Goal: Task Accomplishment & Management: Use online tool/utility

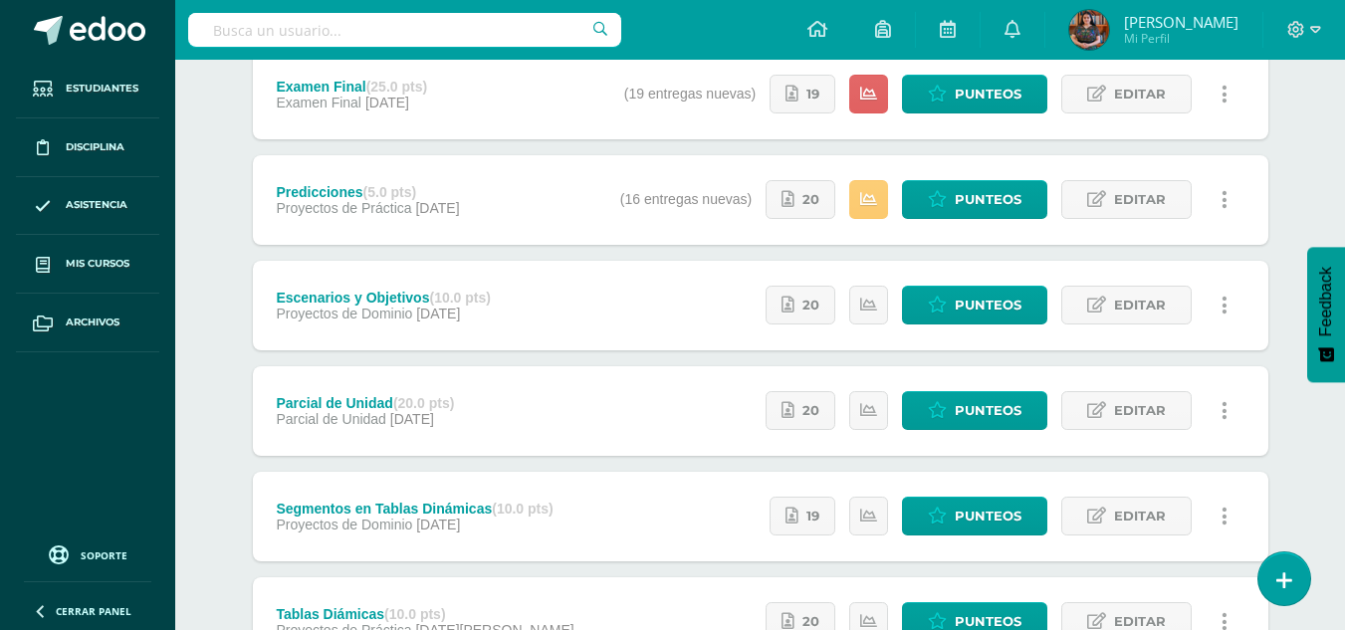
scroll to position [275, 0]
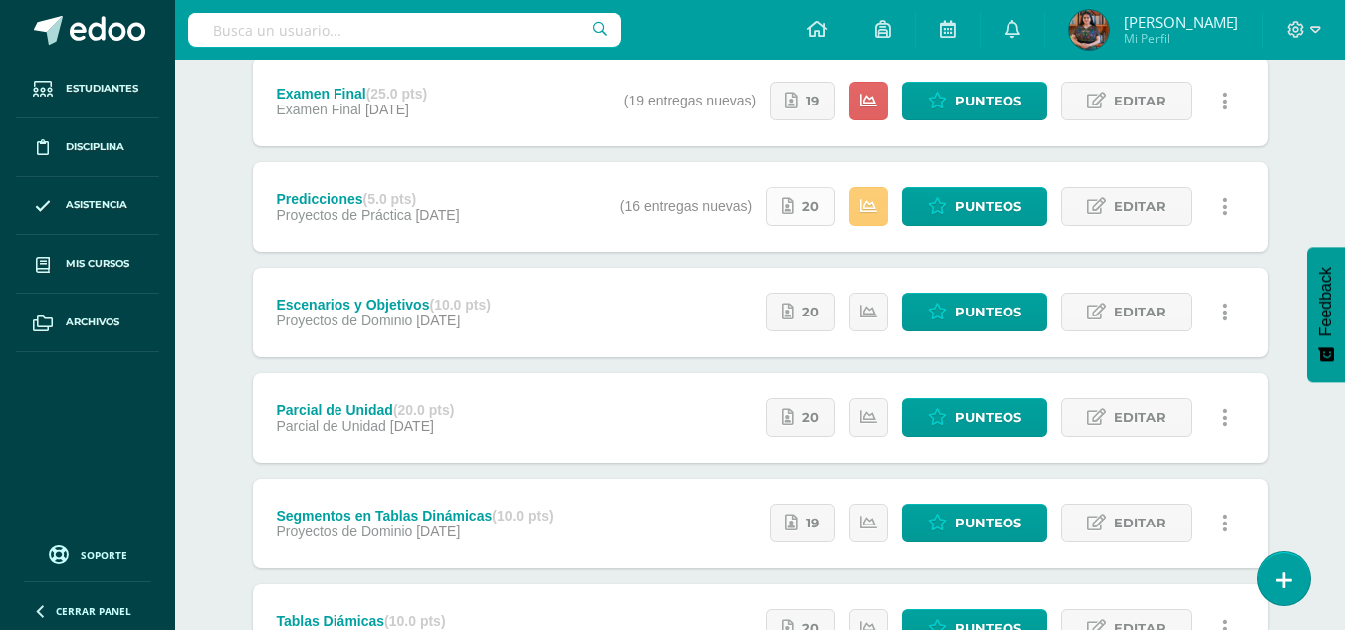
click at [795, 212] on icon at bounding box center [788, 206] width 13 height 17
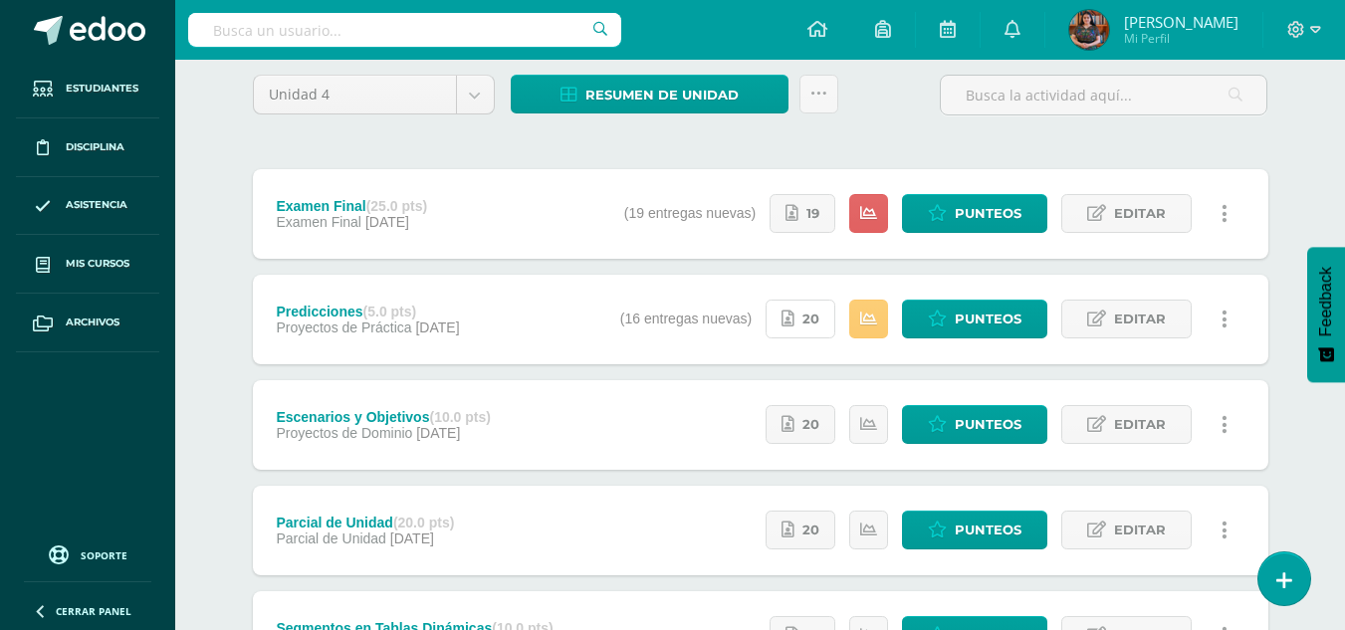
scroll to position [166, 0]
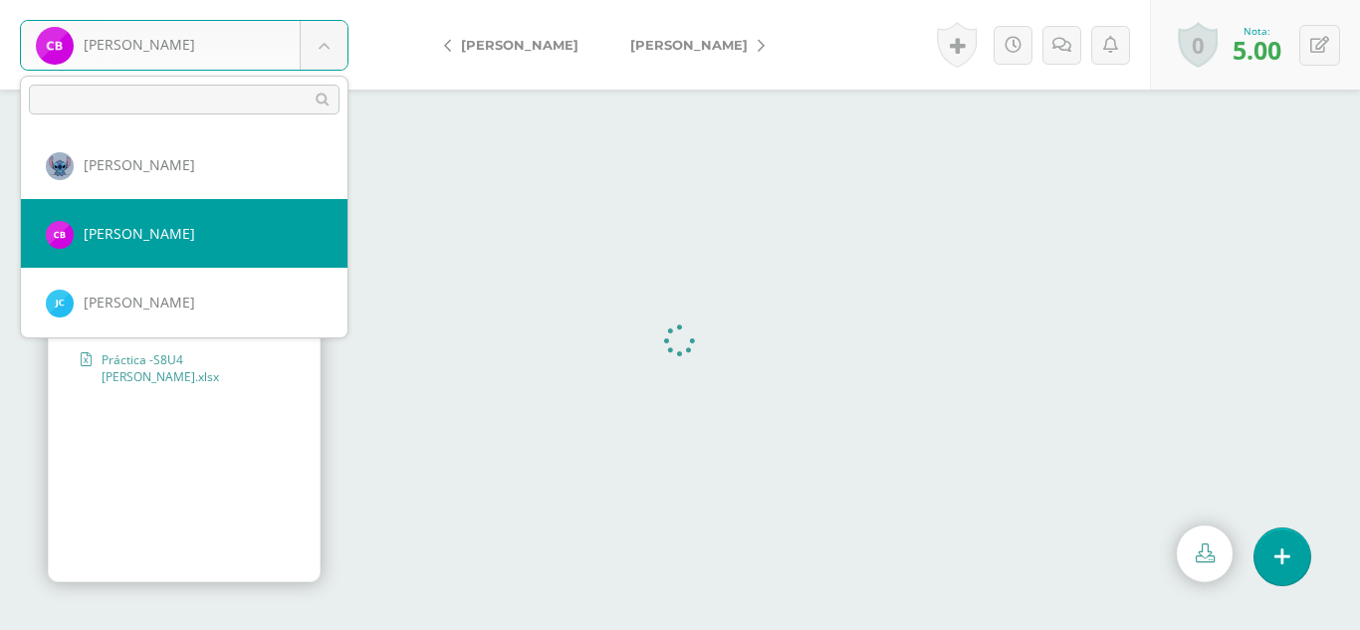
click at [345, 0] on body "Bixcul, Cristina Balam, Ingrid Bixcul, Cristina Castro, Jimena Castro, Tania Ch…" at bounding box center [680, 0] width 1360 height 0
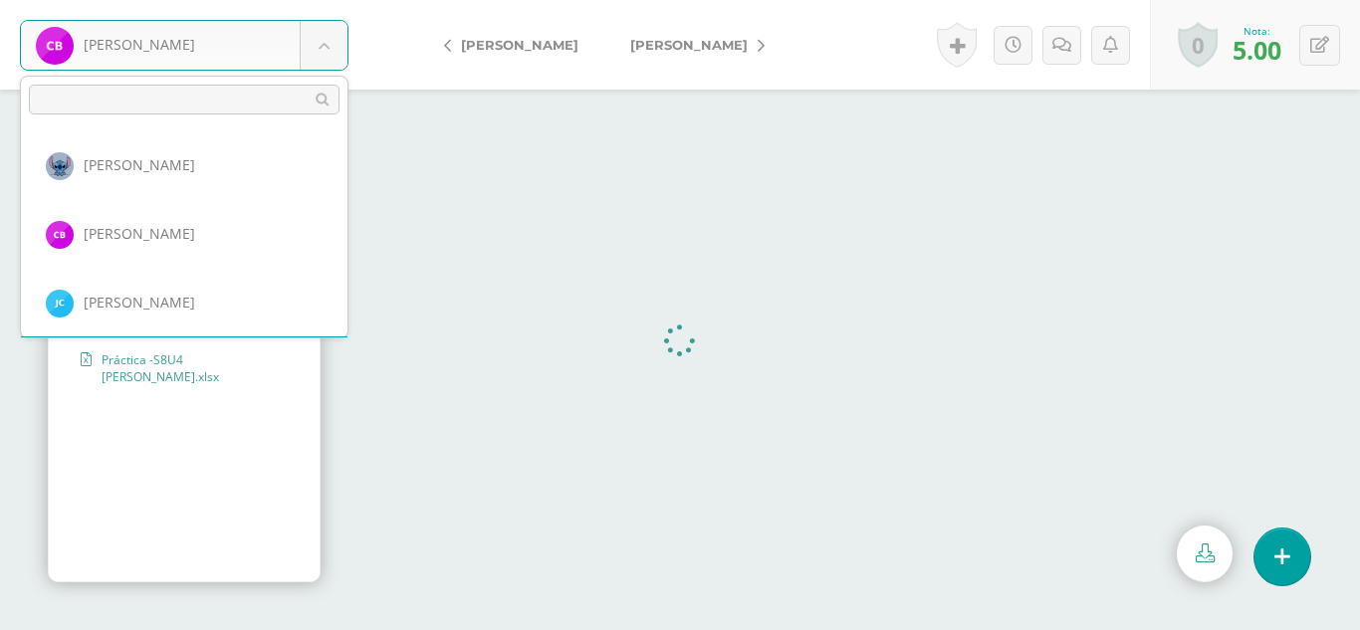
scroll to position [68, 0]
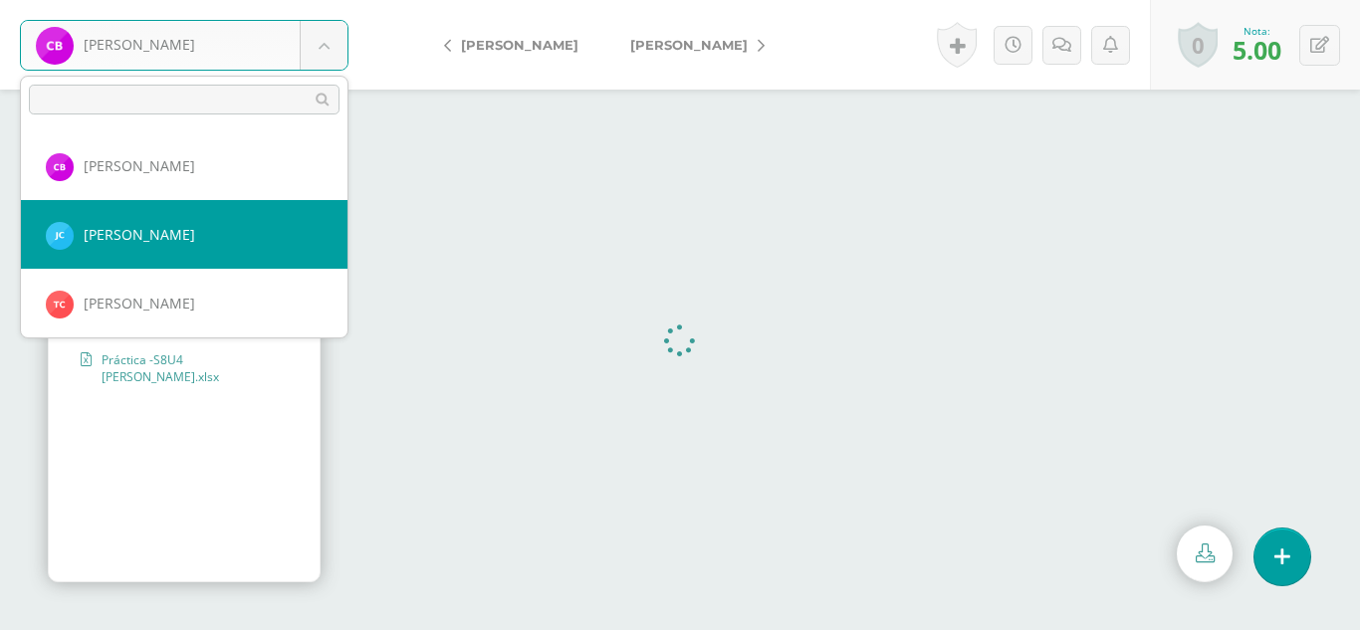
select select "241"
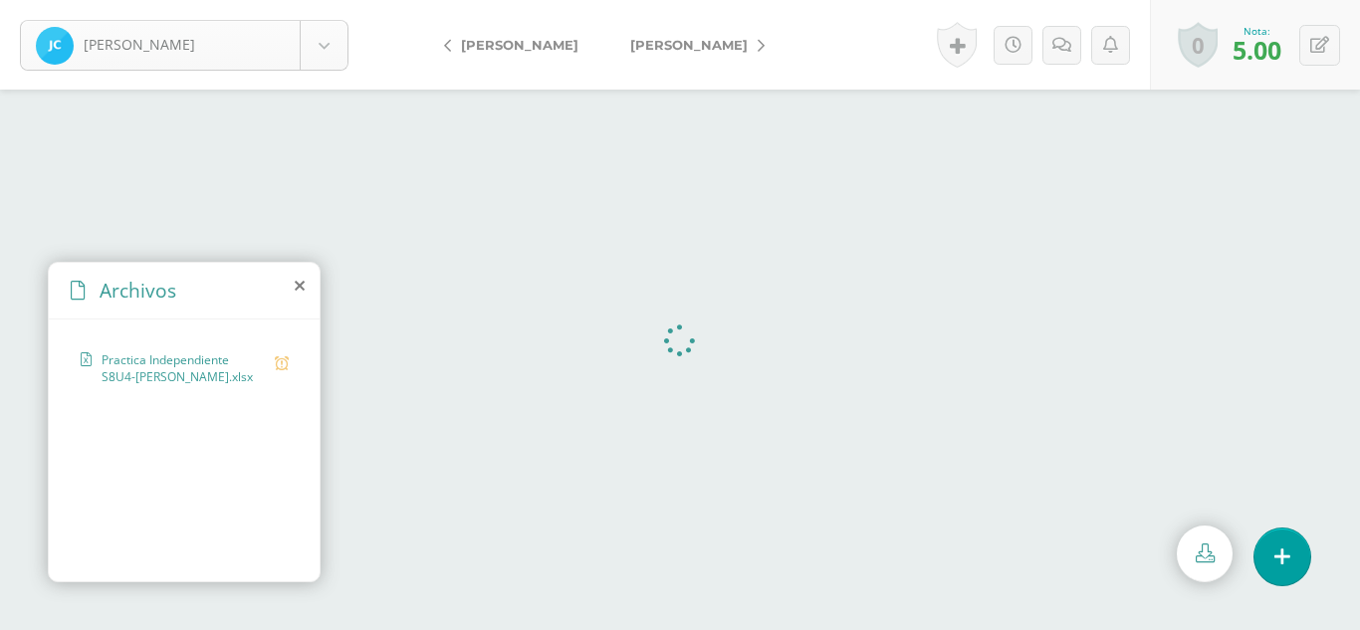
click at [339, 0] on body "[PERSON_NAME] [PERSON_NAME], [PERSON_NAME][GEOGRAPHIC_DATA] [GEOGRAPHIC_DATA][P…" at bounding box center [680, 0] width 1360 height 0
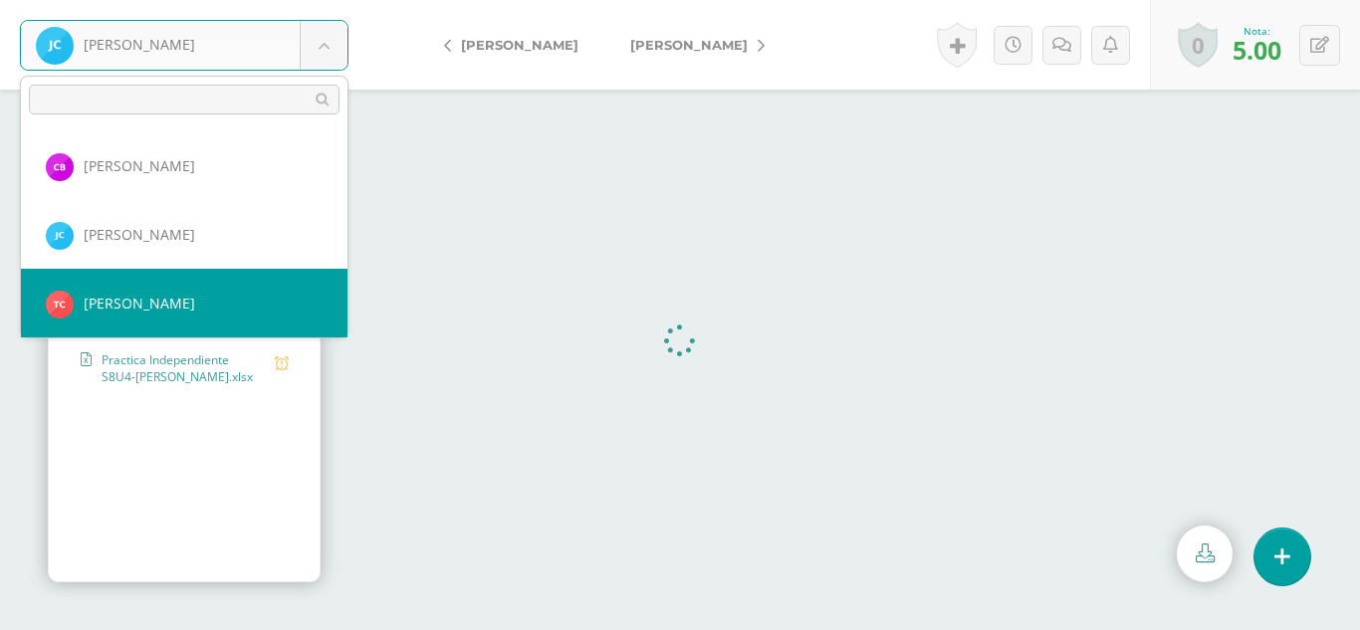
scroll to position [136, 0]
select select "269"
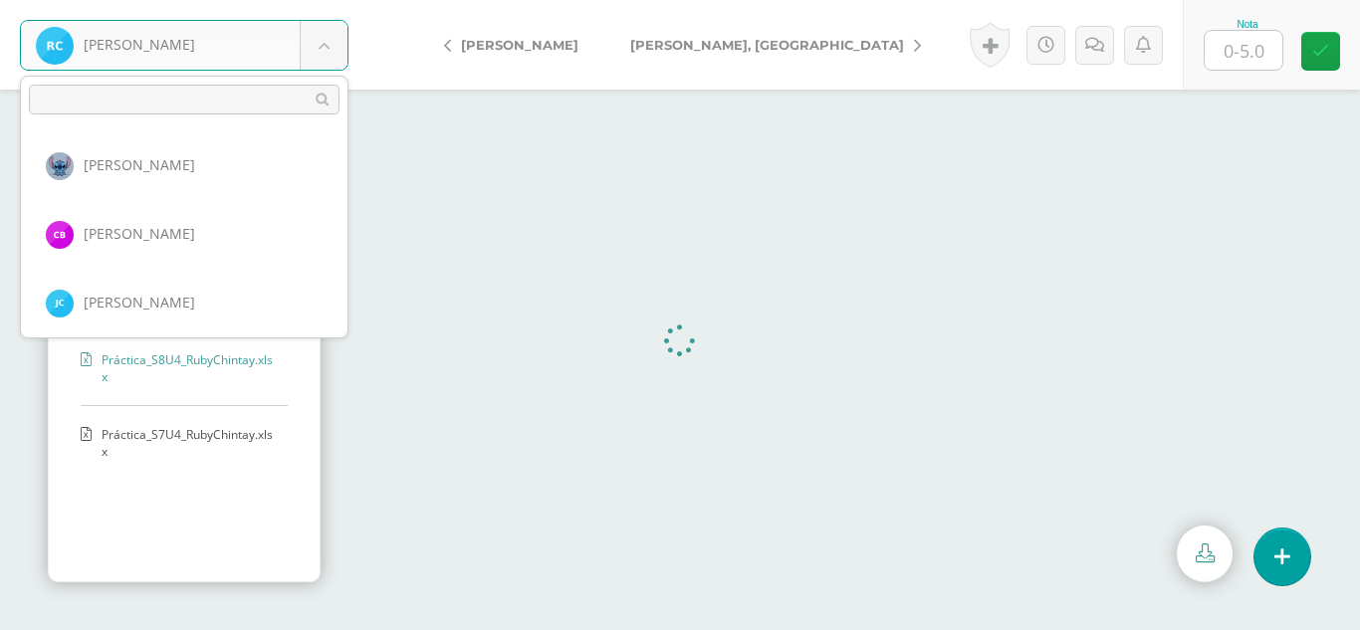
click at [312, 0] on body "Chintay, Ruby Balam, Ingrid Bixcul, Cristina Castro, Jimena Castro, Tania Chint…" at bounding box center [680, 0] width 1360 height 0
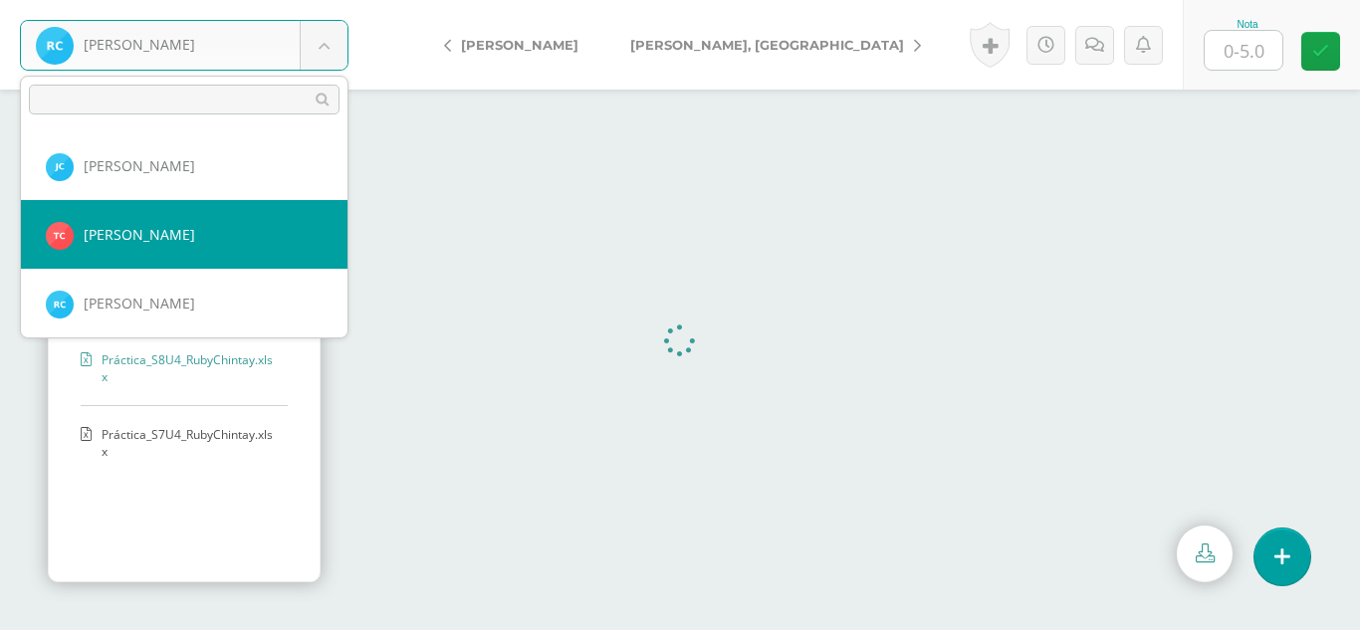
select select "242"
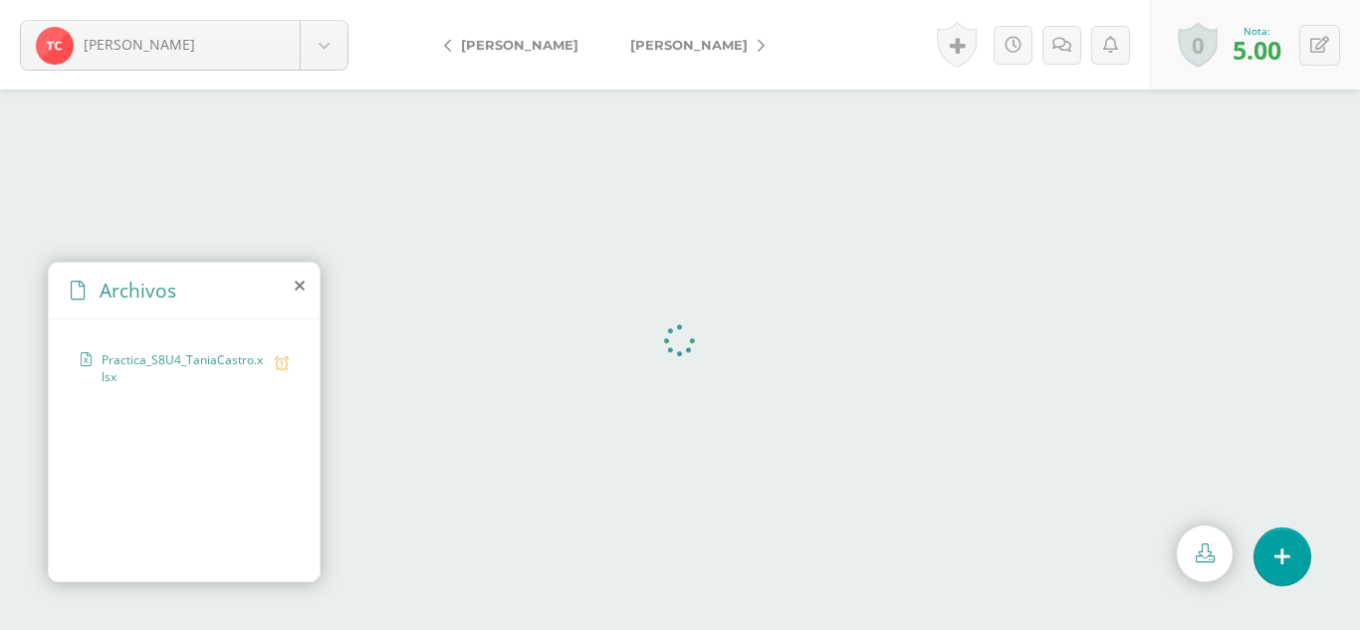
click at [313, 0] on body "Castro, Tania Balam, Ingrid Bixcul, Cristina Castro, Jimena Castro, Tania Chint…" at bounding box center [680, 0] width 1360 height 0
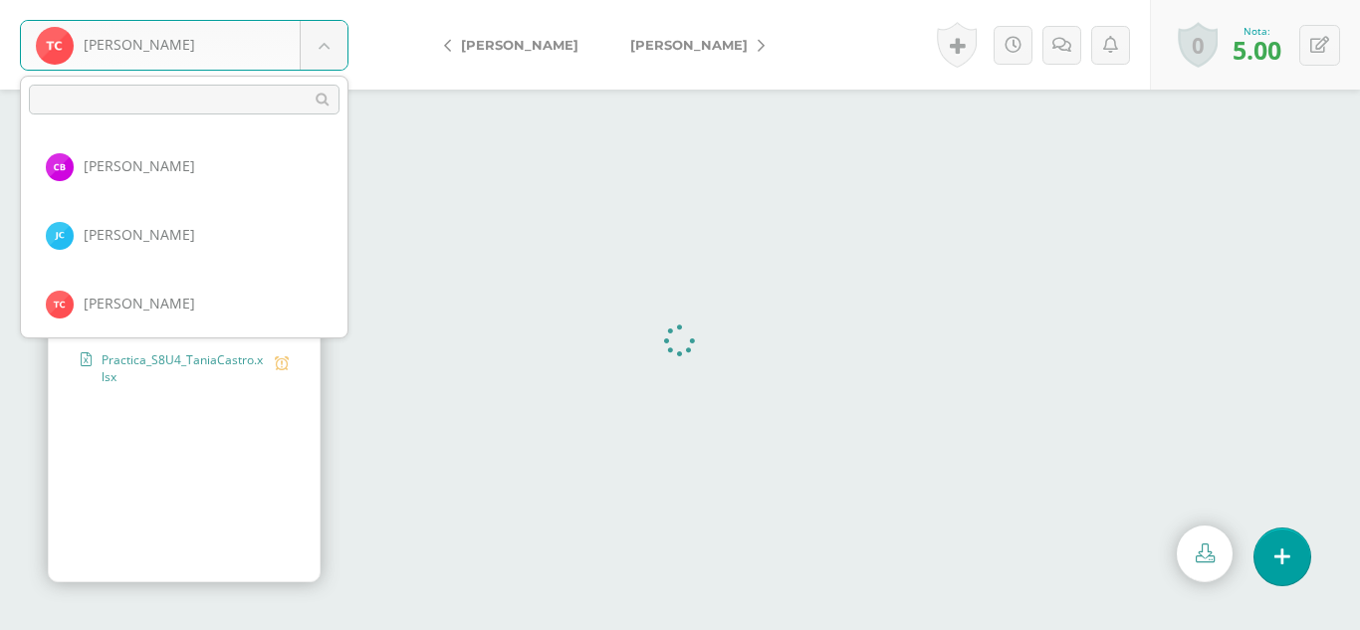
scroll to position [136, 0]
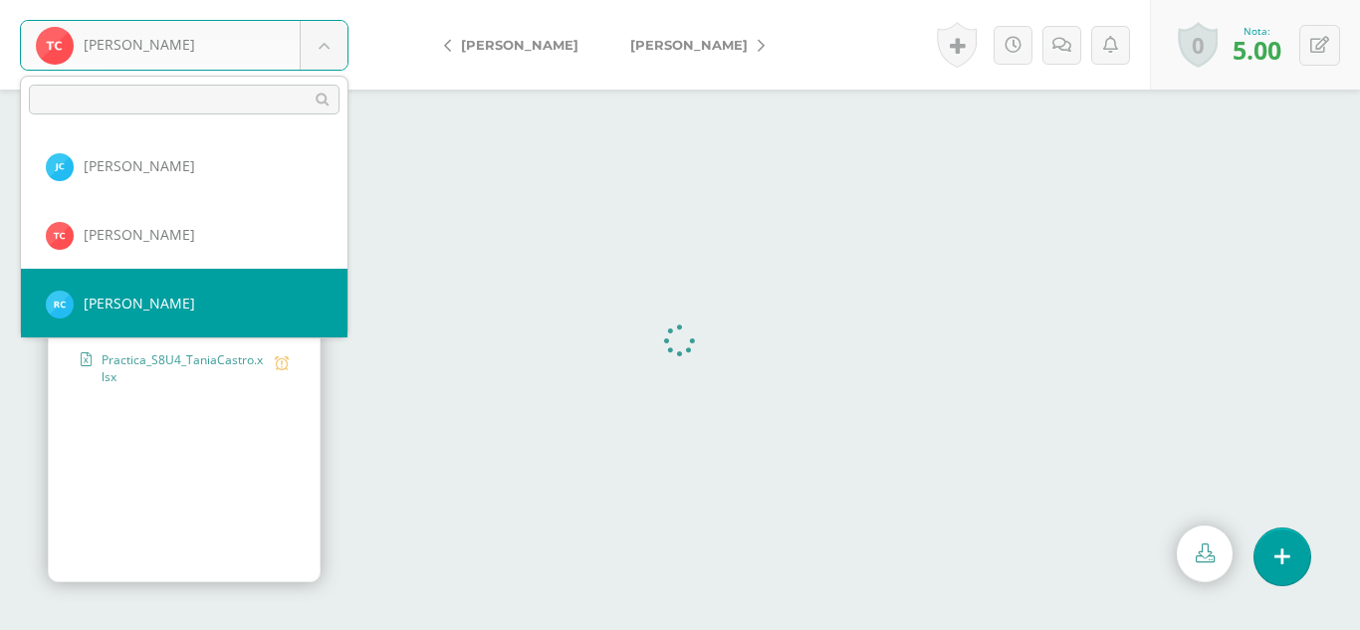
select select "269"
